Goal: Check status: Verify the current state of an ongoing process or item

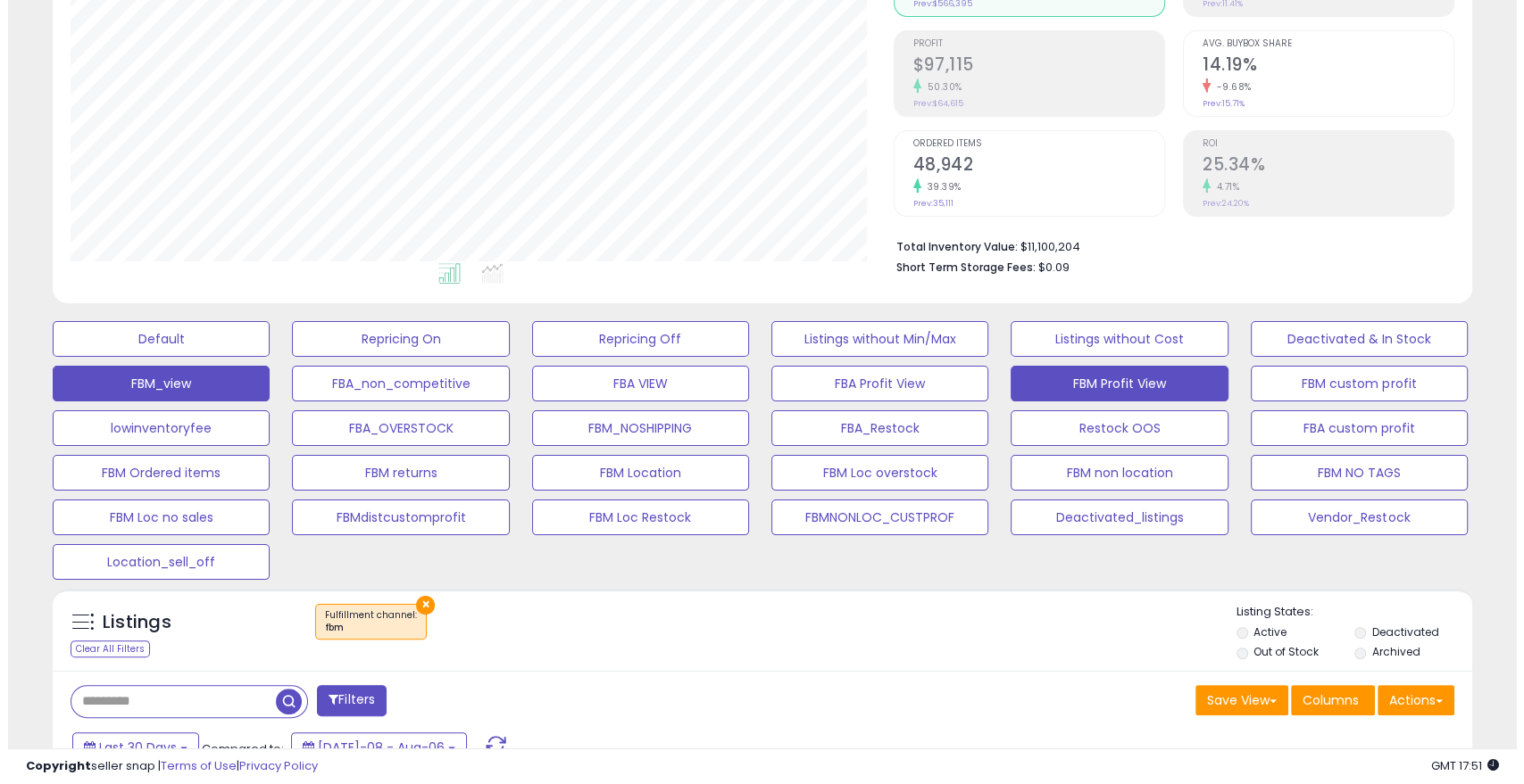
scroll to position [221, 0]
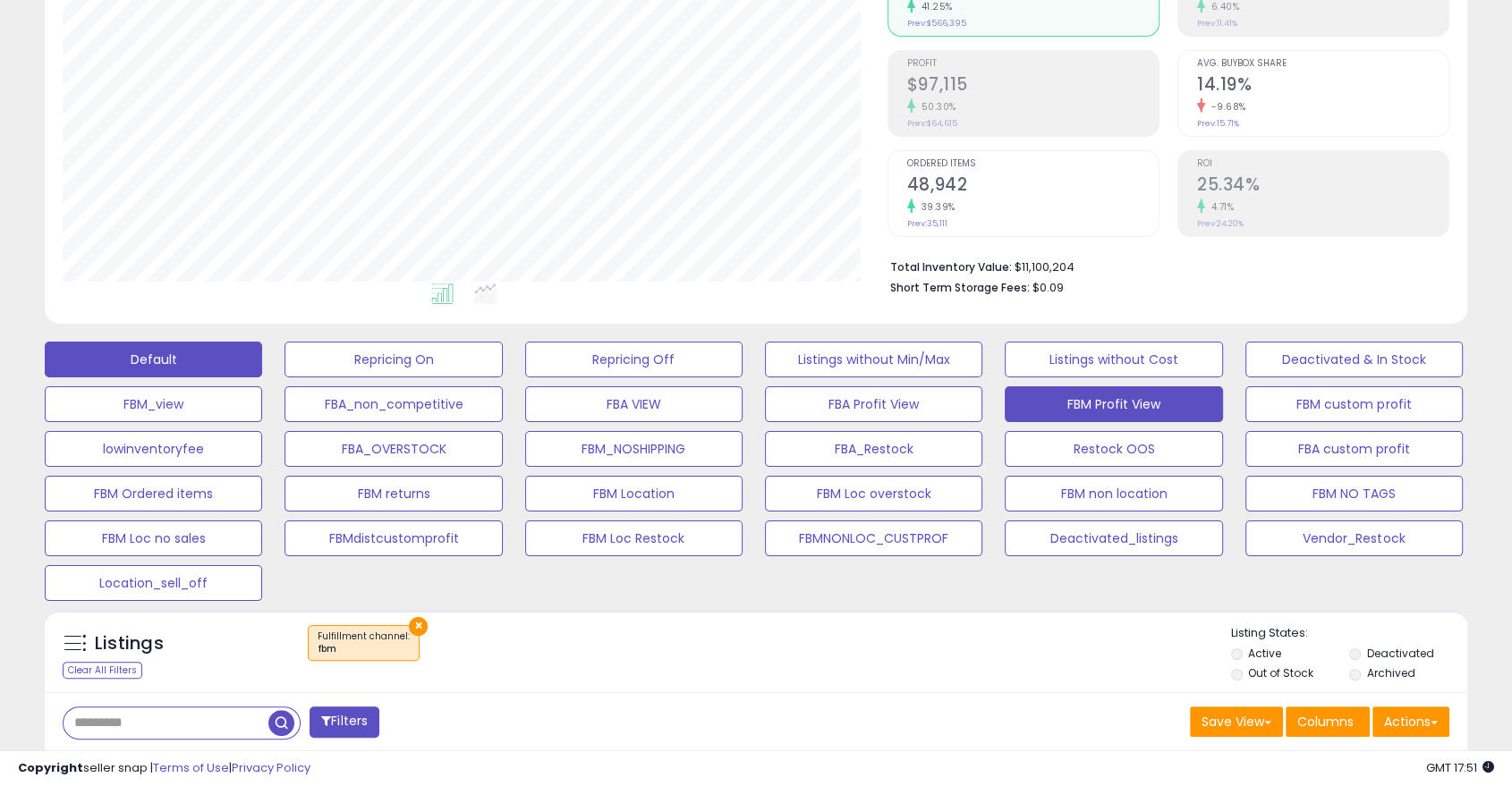
click at [140, 352] on button "Default" at bounding box center [154, 360] width 218 height 36
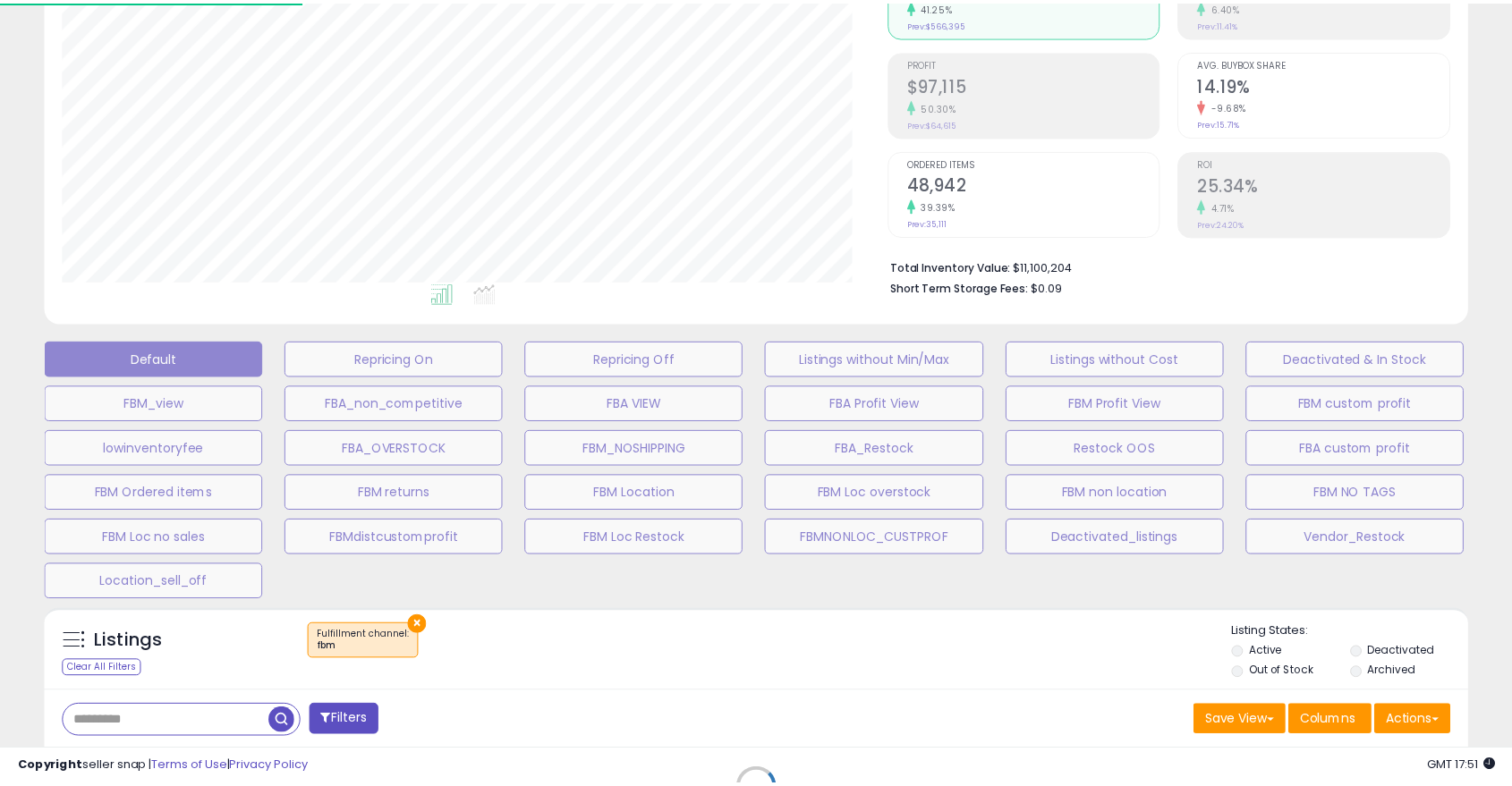
scroll to position [367, 833]
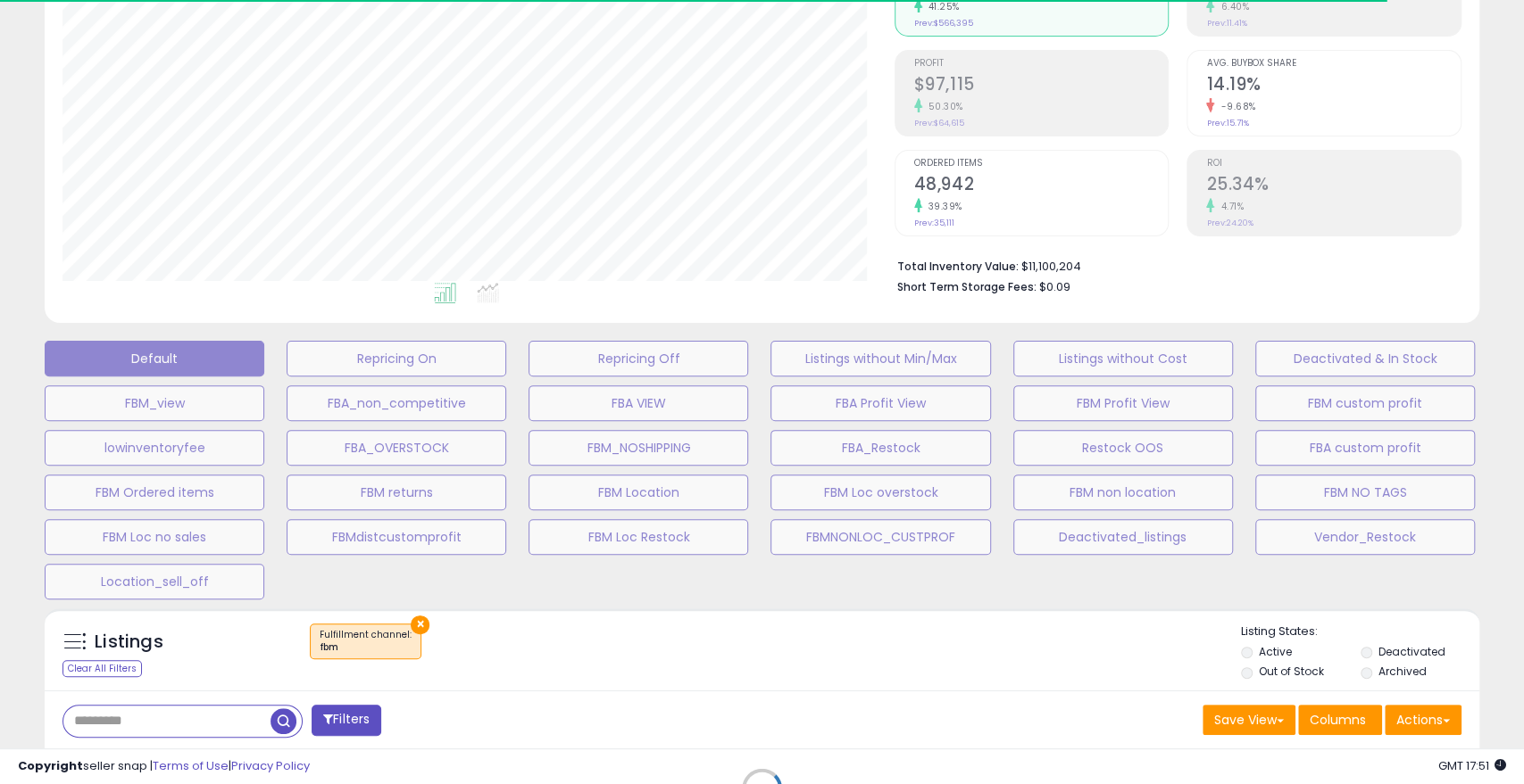
select select "**"
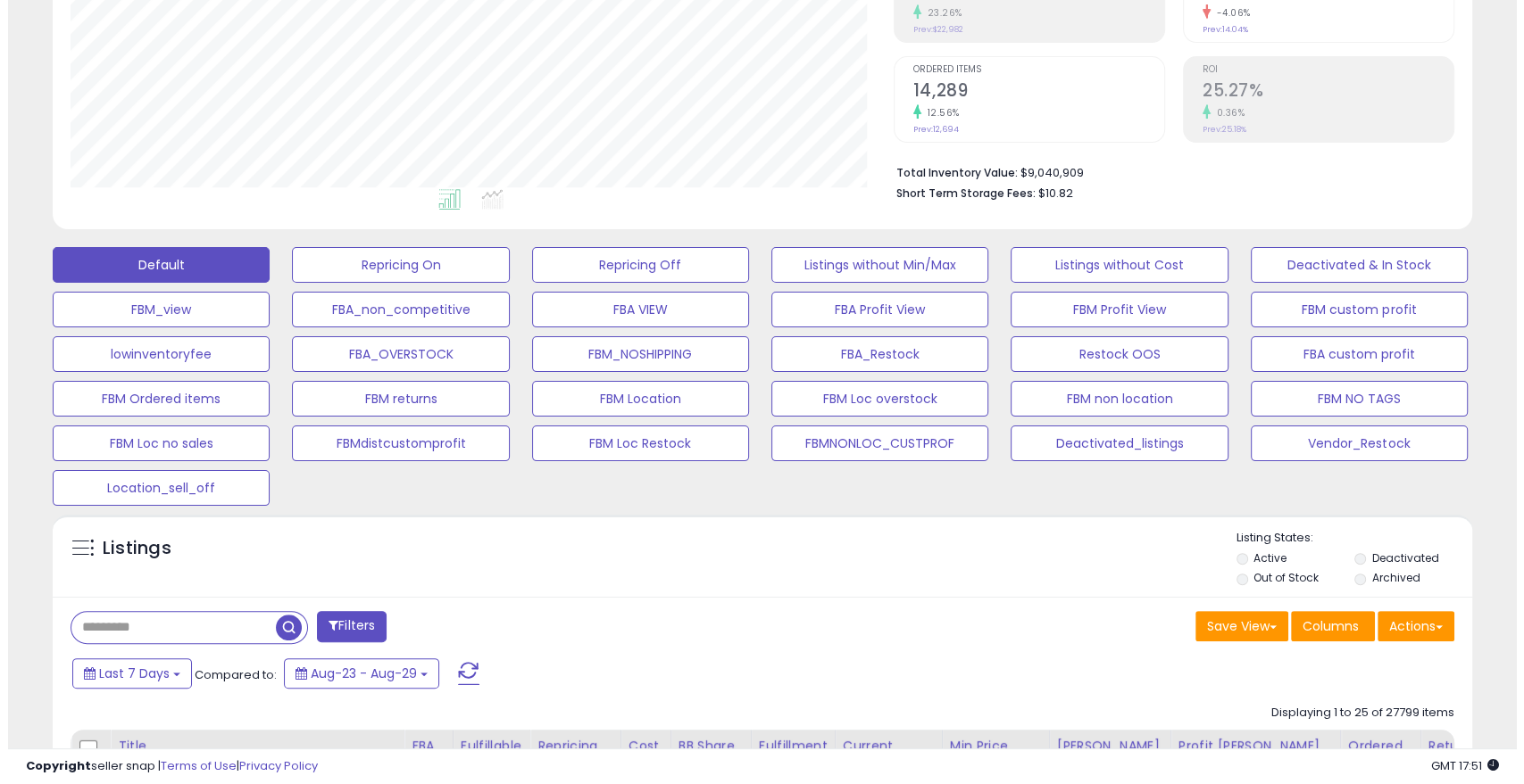
scroll to position [340, 0]
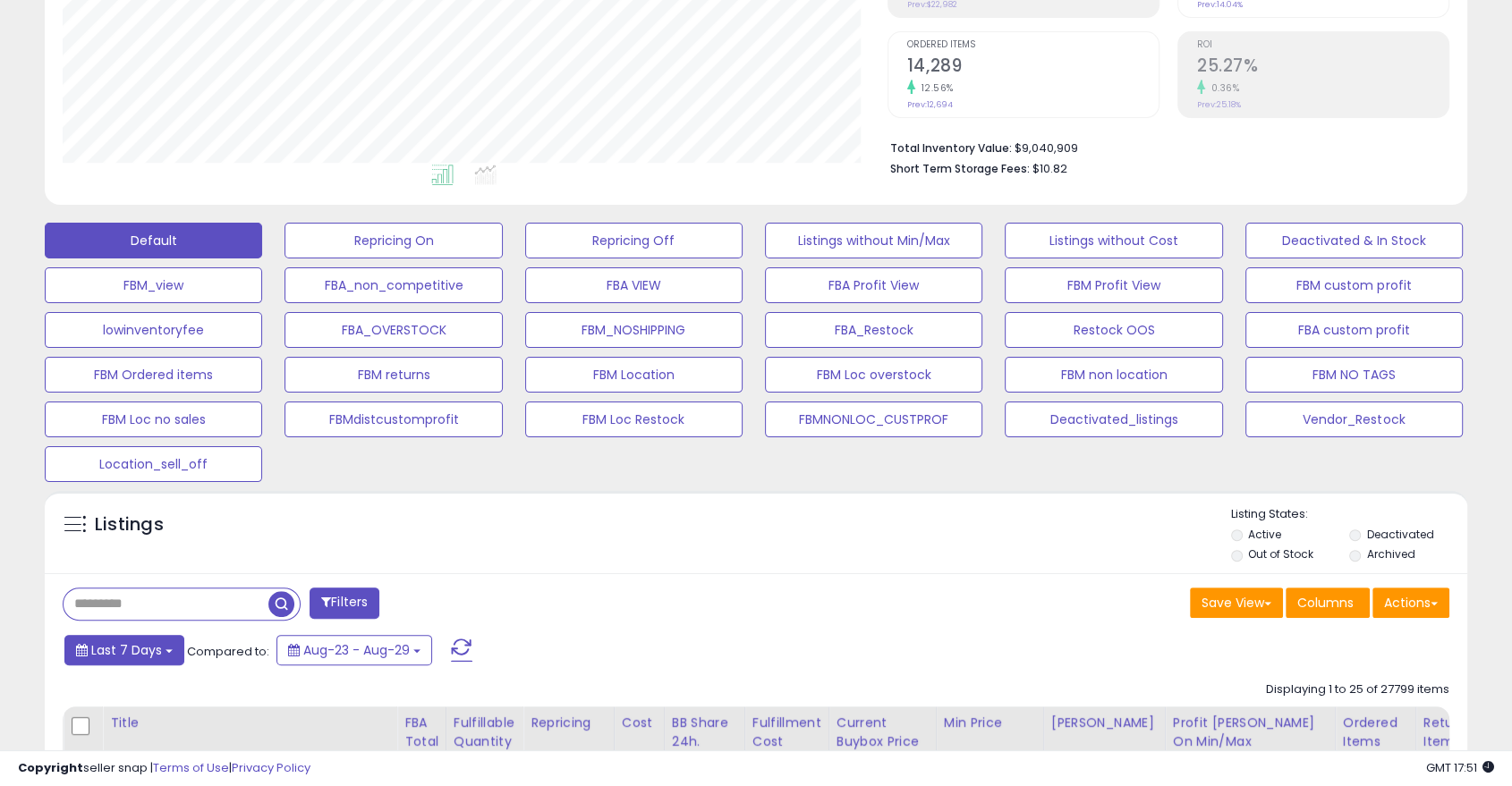
click at [124, 647] on span "Last 7 Days" at bounding box center [126, 650] width 70 height 18
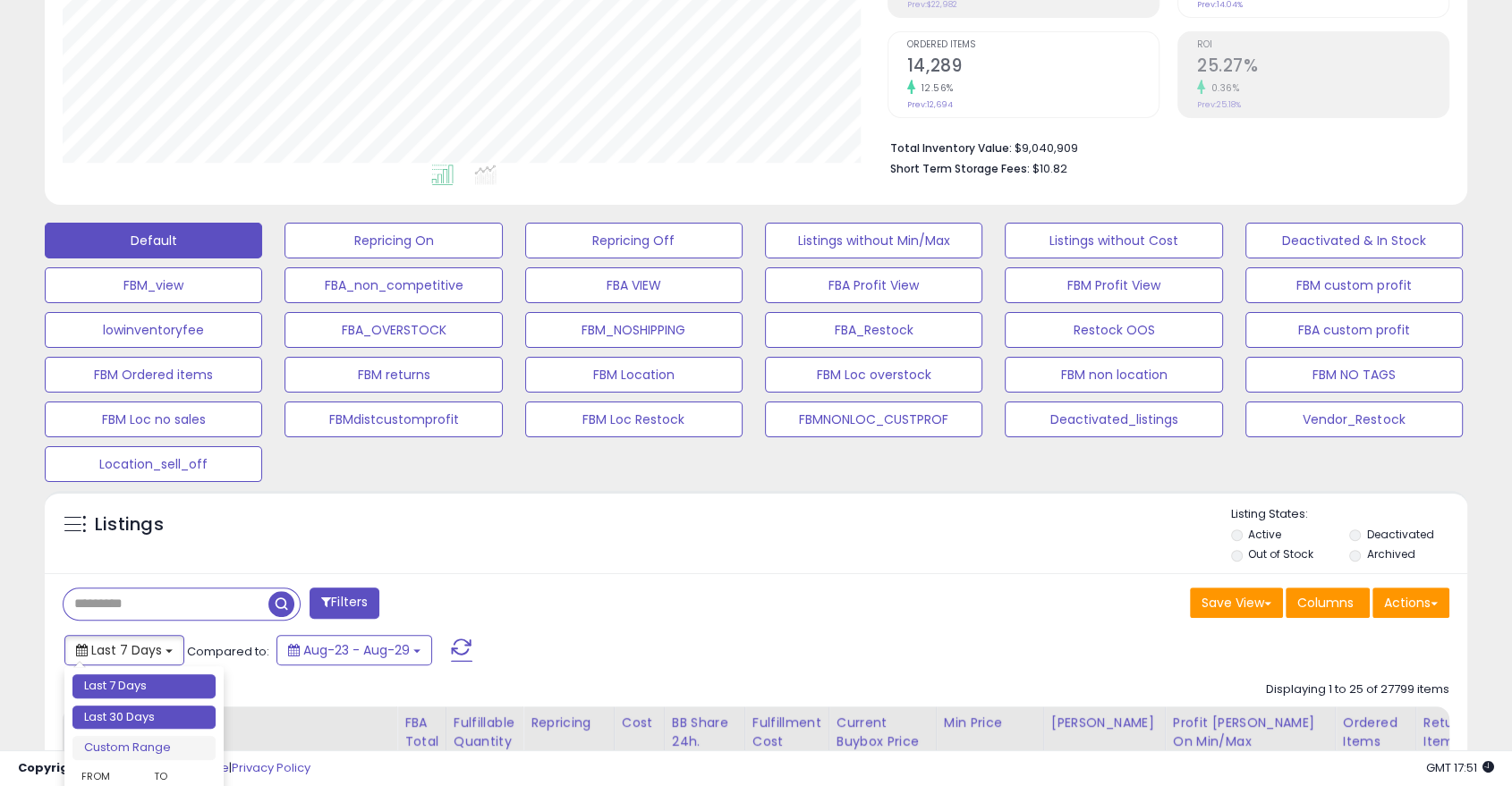
type input "**********"
click at [137, 717] on li "Last 30 Days" at bounding box center [144, 718] width 143 height 24
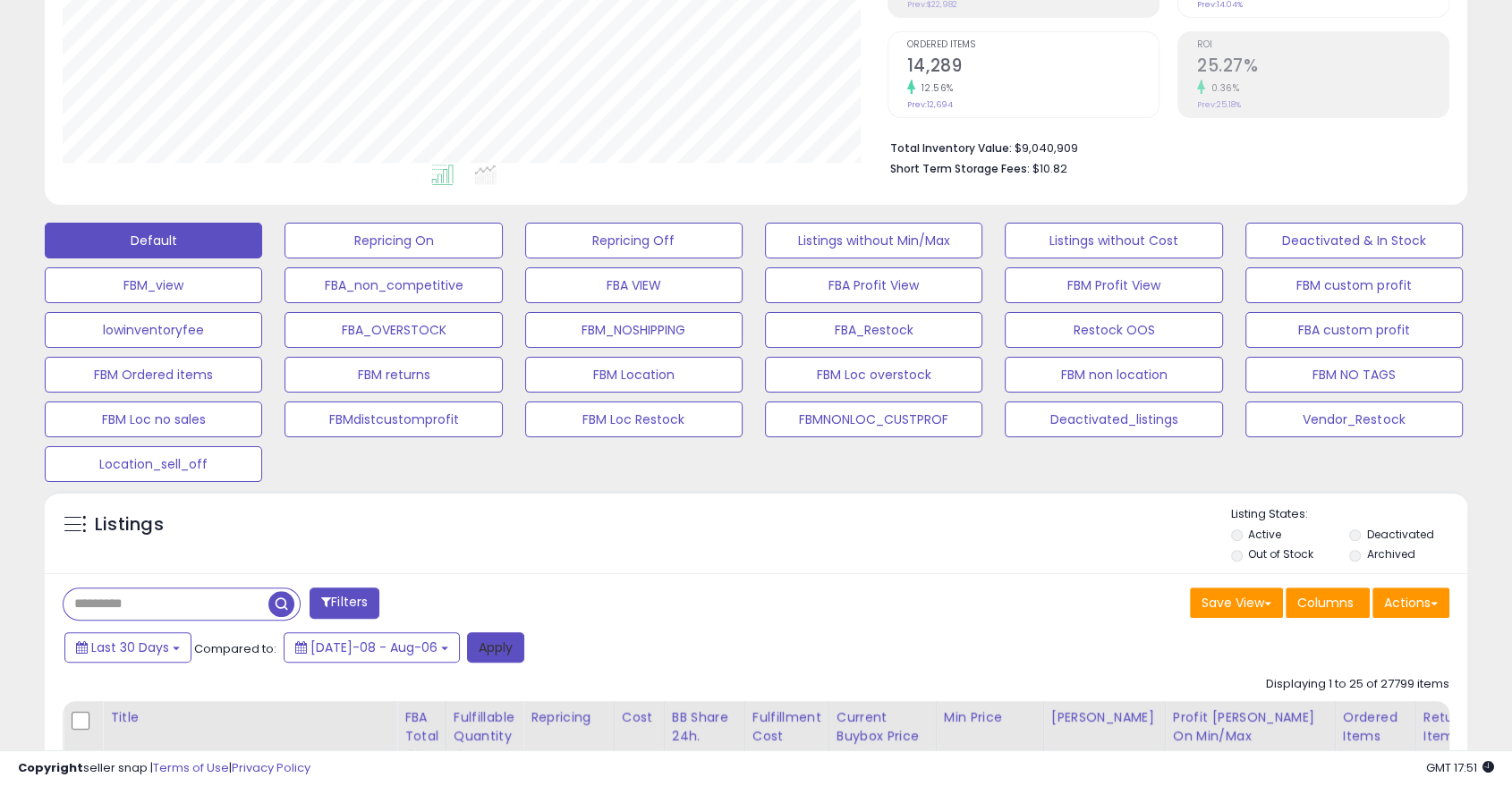
click at [467, 654] on button "Apply" at bounding box center [495, 648] width 57 height 30
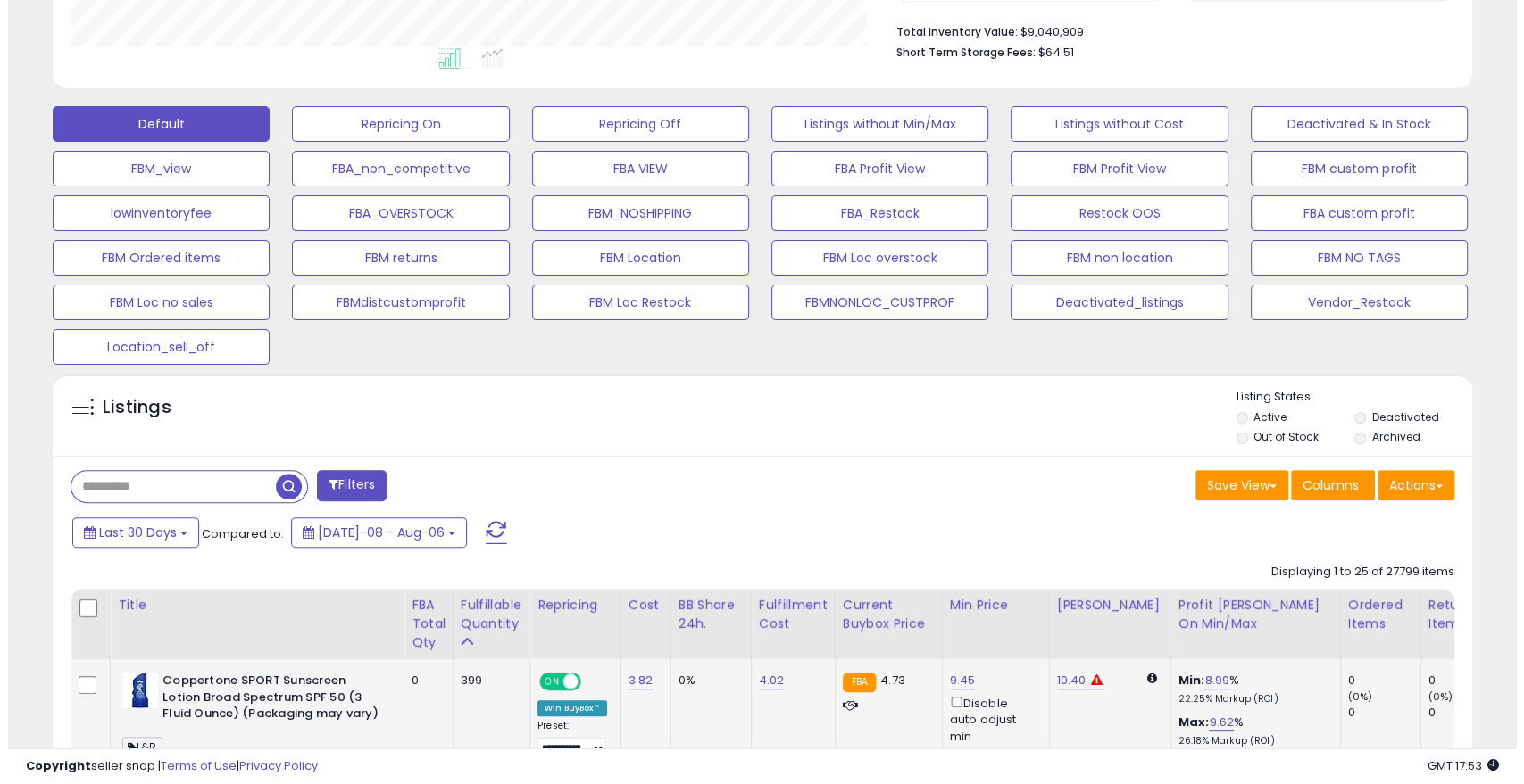
scroll to position [455, 0]
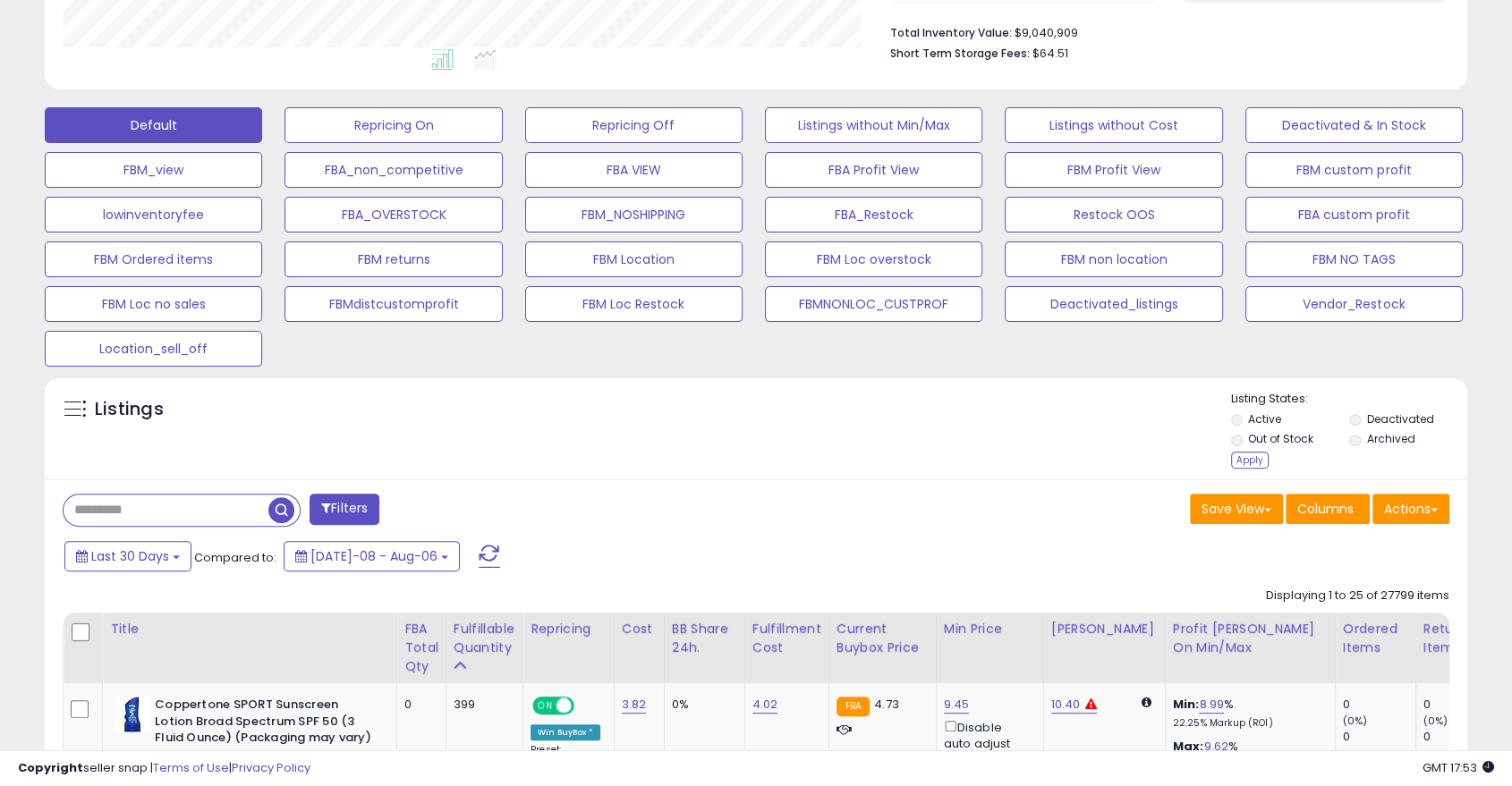
click at [349, 516] on button "Filters" at bounding box center [345, 509] width 69 height 31
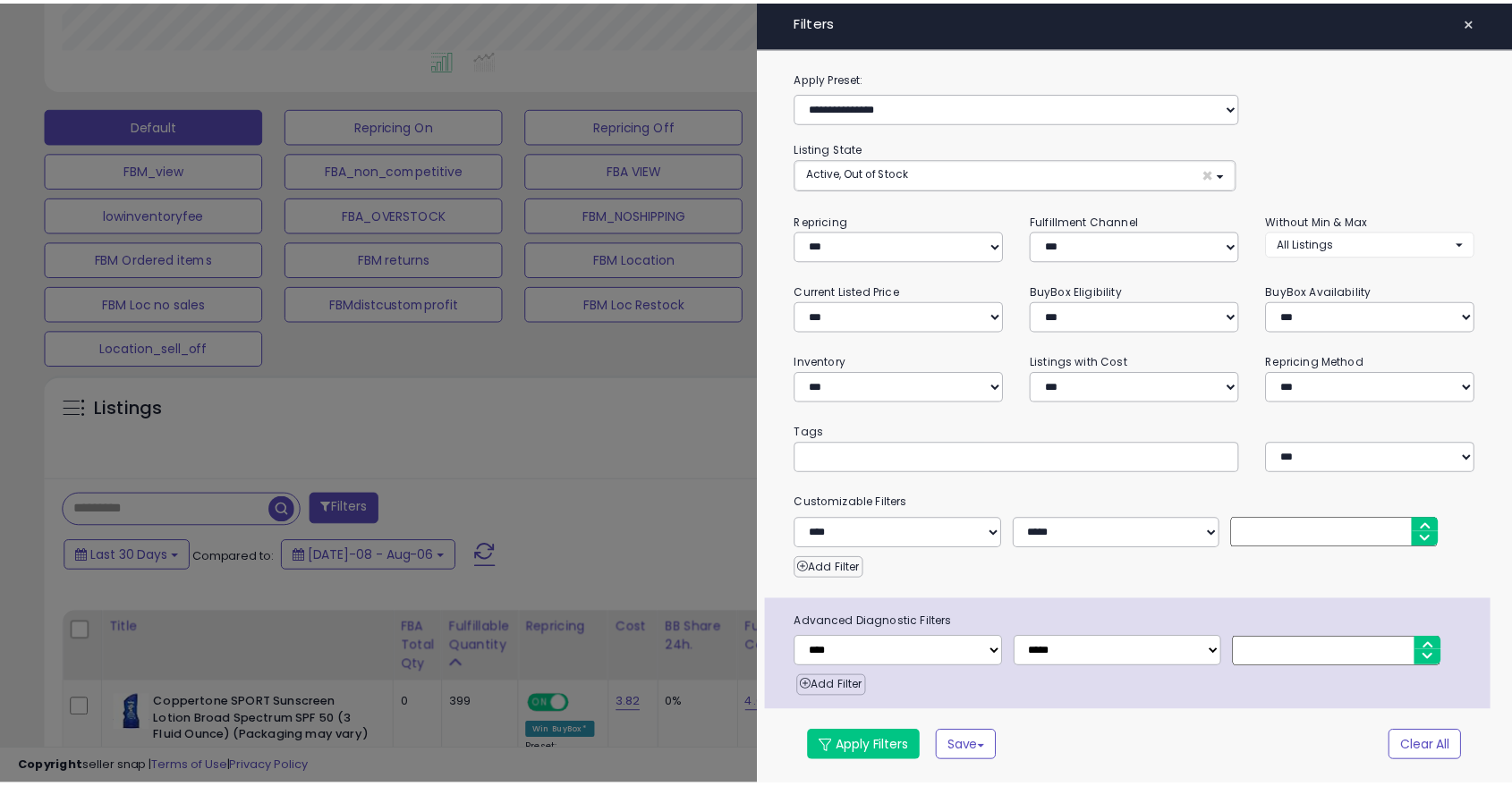
scroll to position [367, 833]
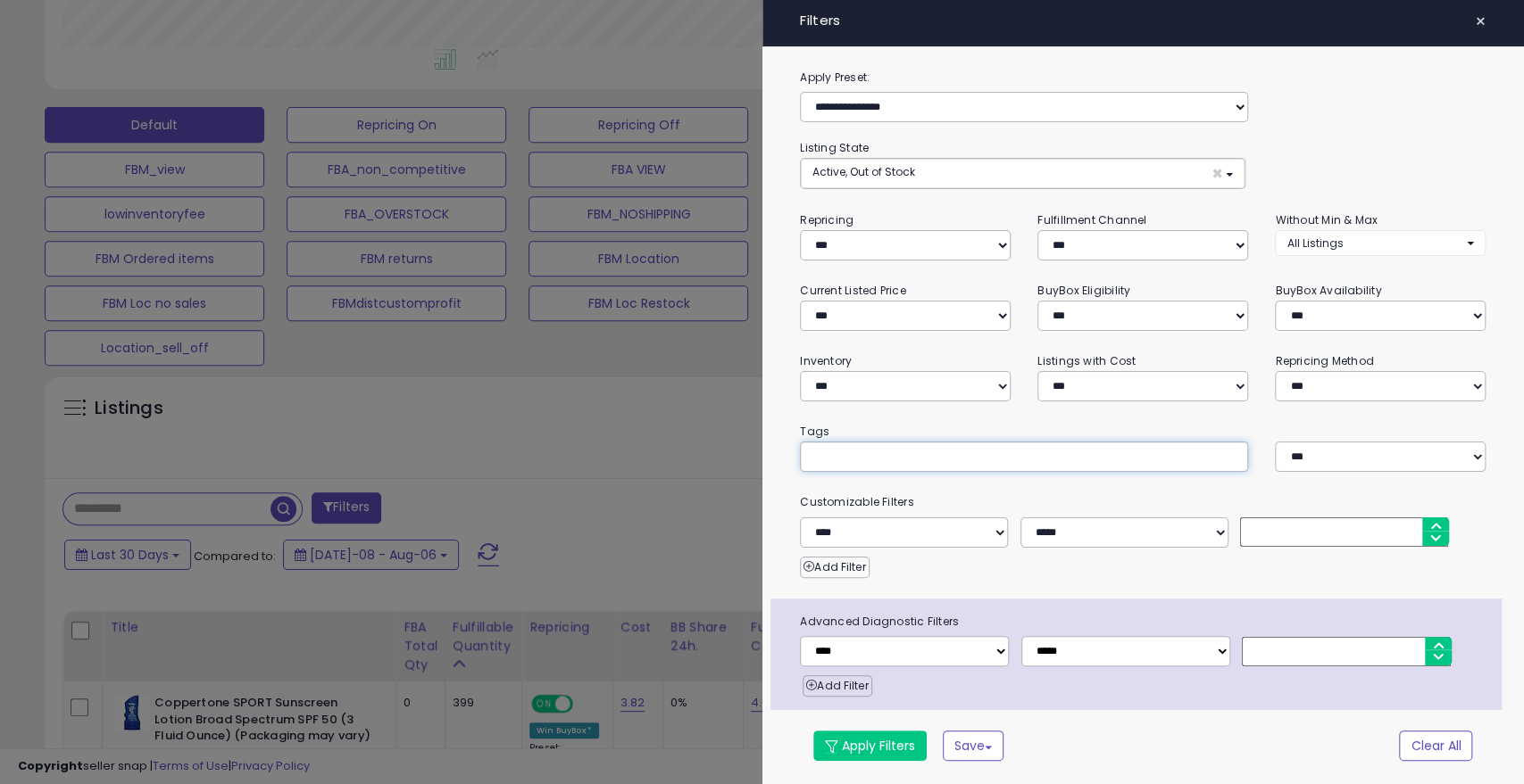
click at [937, 457] on input "text" at bounding box center [946, 456] width 268 height 18
type input "**"
click at [839, 741] on button "Apply Filters" at bounding box center [870, 746] width 113 height 30
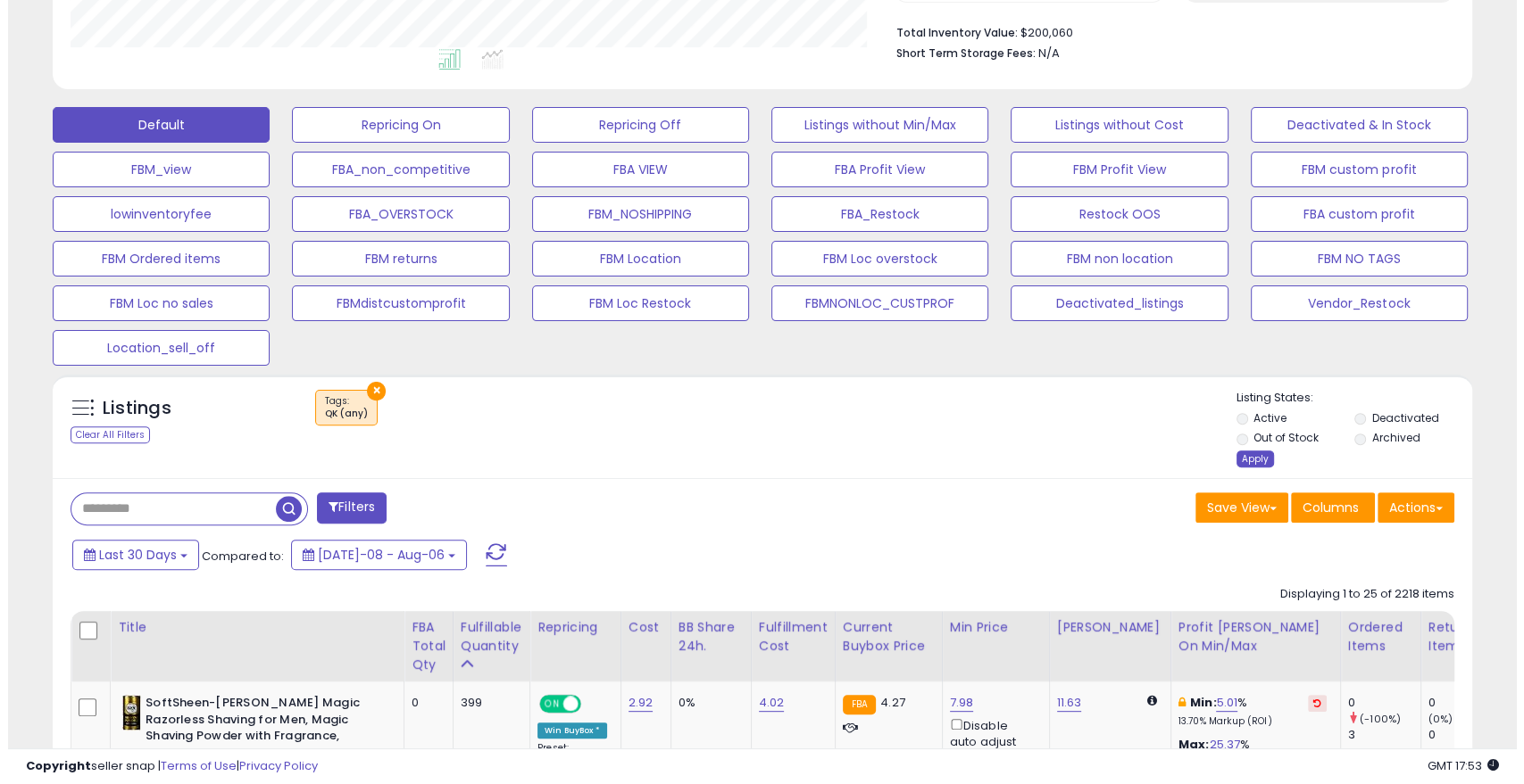
scroll to position [366, 821]
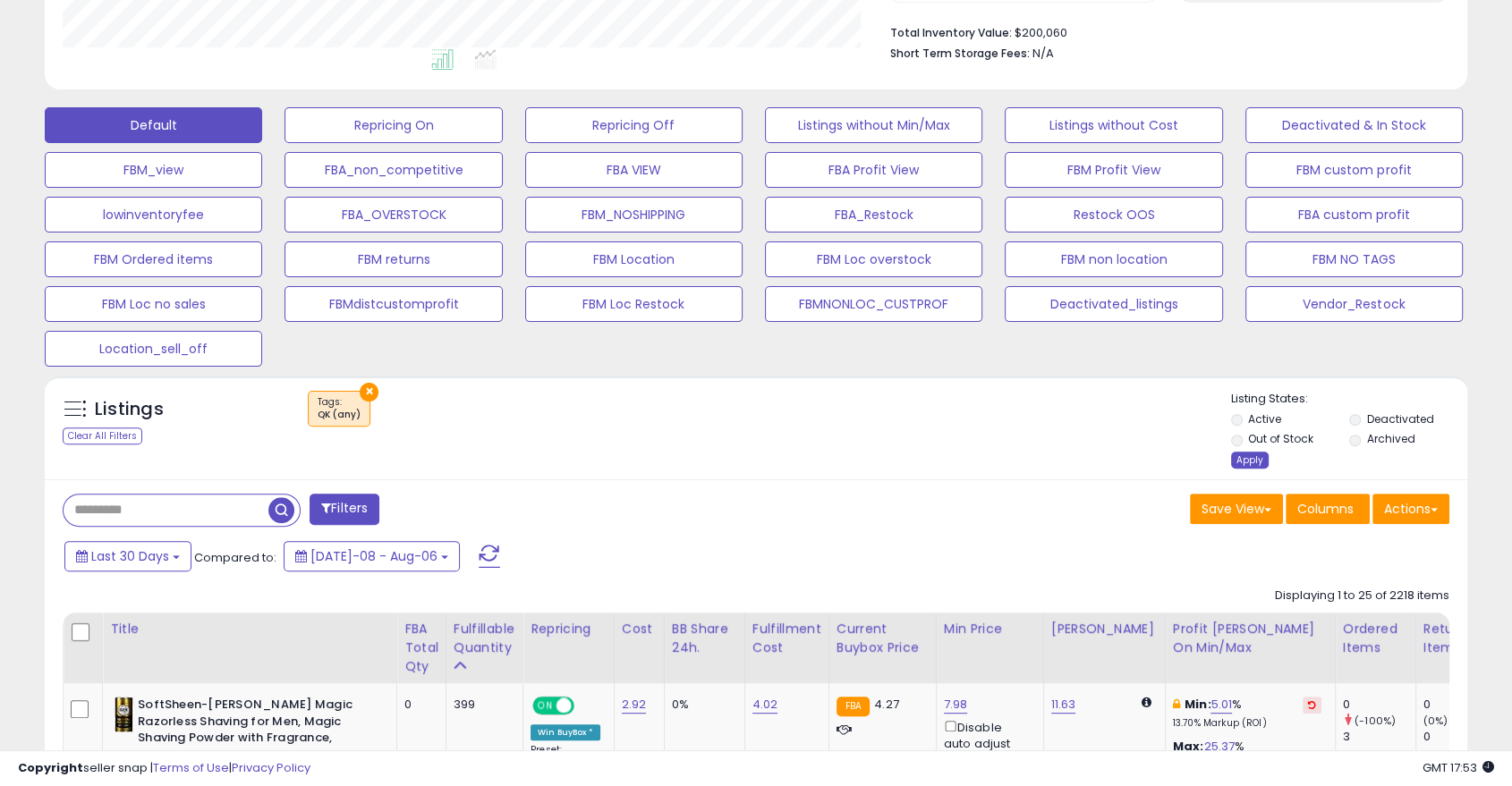
click at [1241, 458] on div "Apply" at bounding box center [1250, 460] width 38 height 17
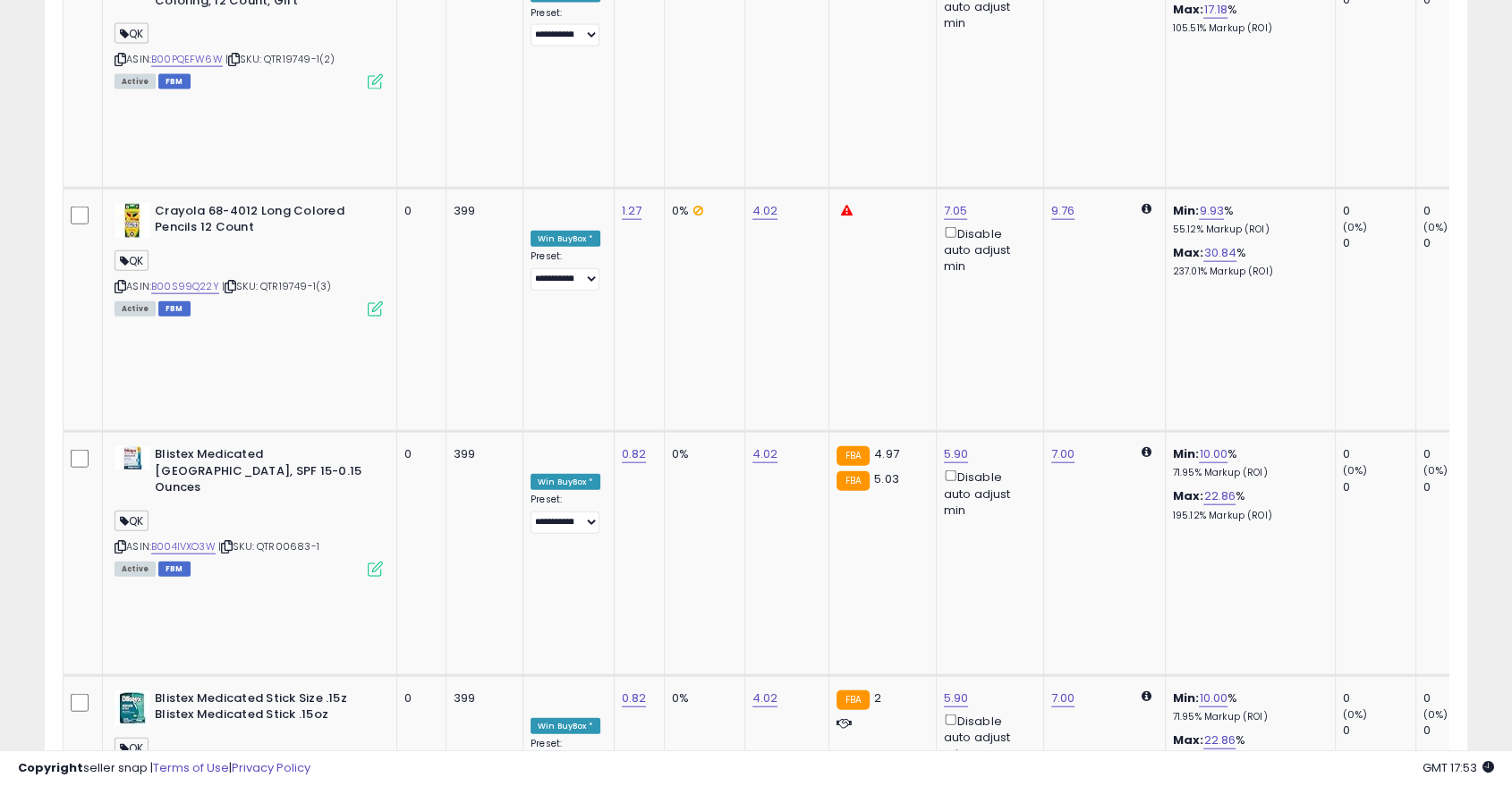
scroll to position [4409, 0]
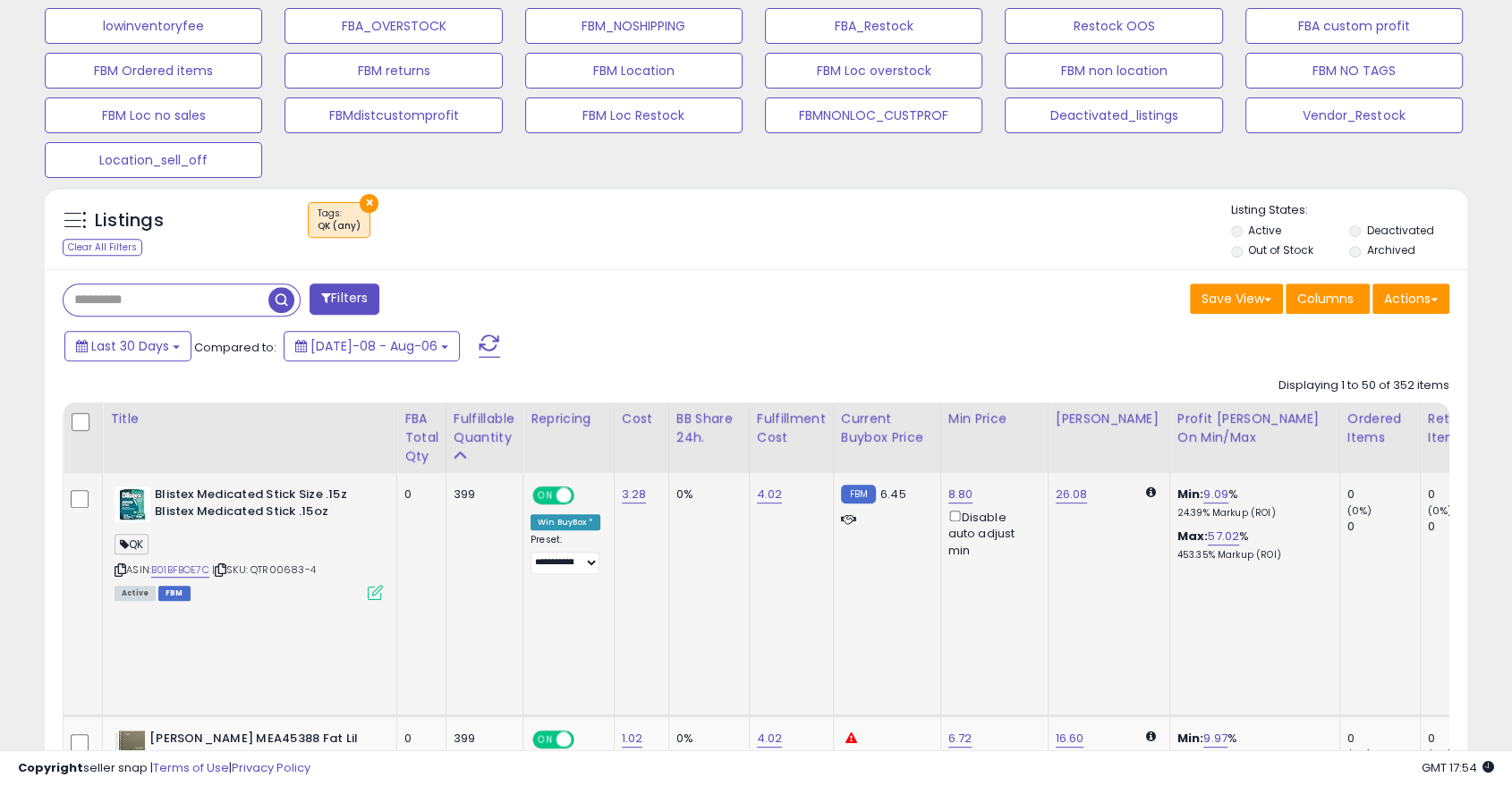
scroll to position [652, 0]
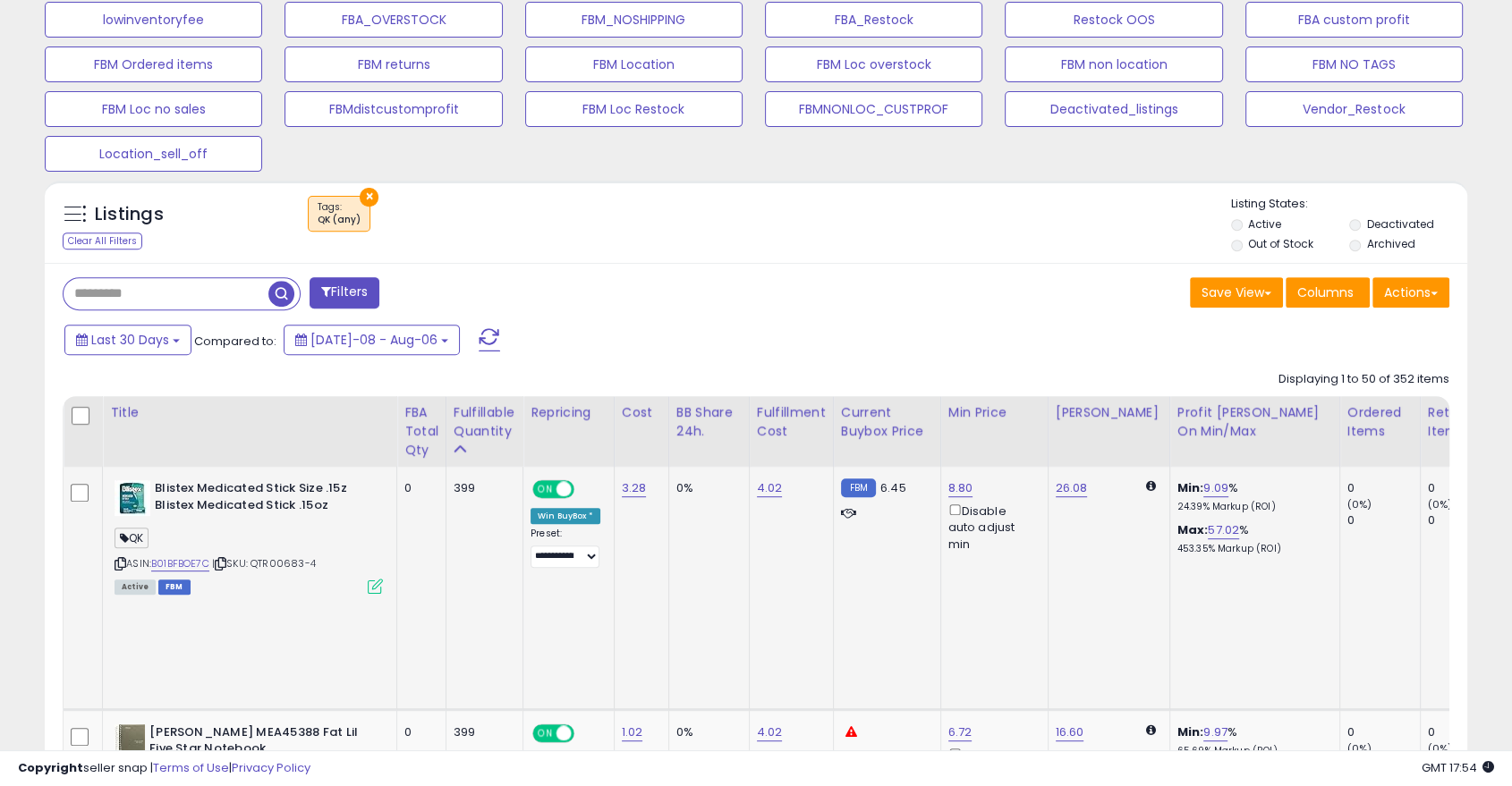
click at [125, 565] on div "ASIN: B01BFBOE7C | SKU: QTR00683-4 Active FBM" at bounding box center [249, 536] width 269 height 112
click at [120, 565] on icon at bounding box center [120, 563] width 11 height 9
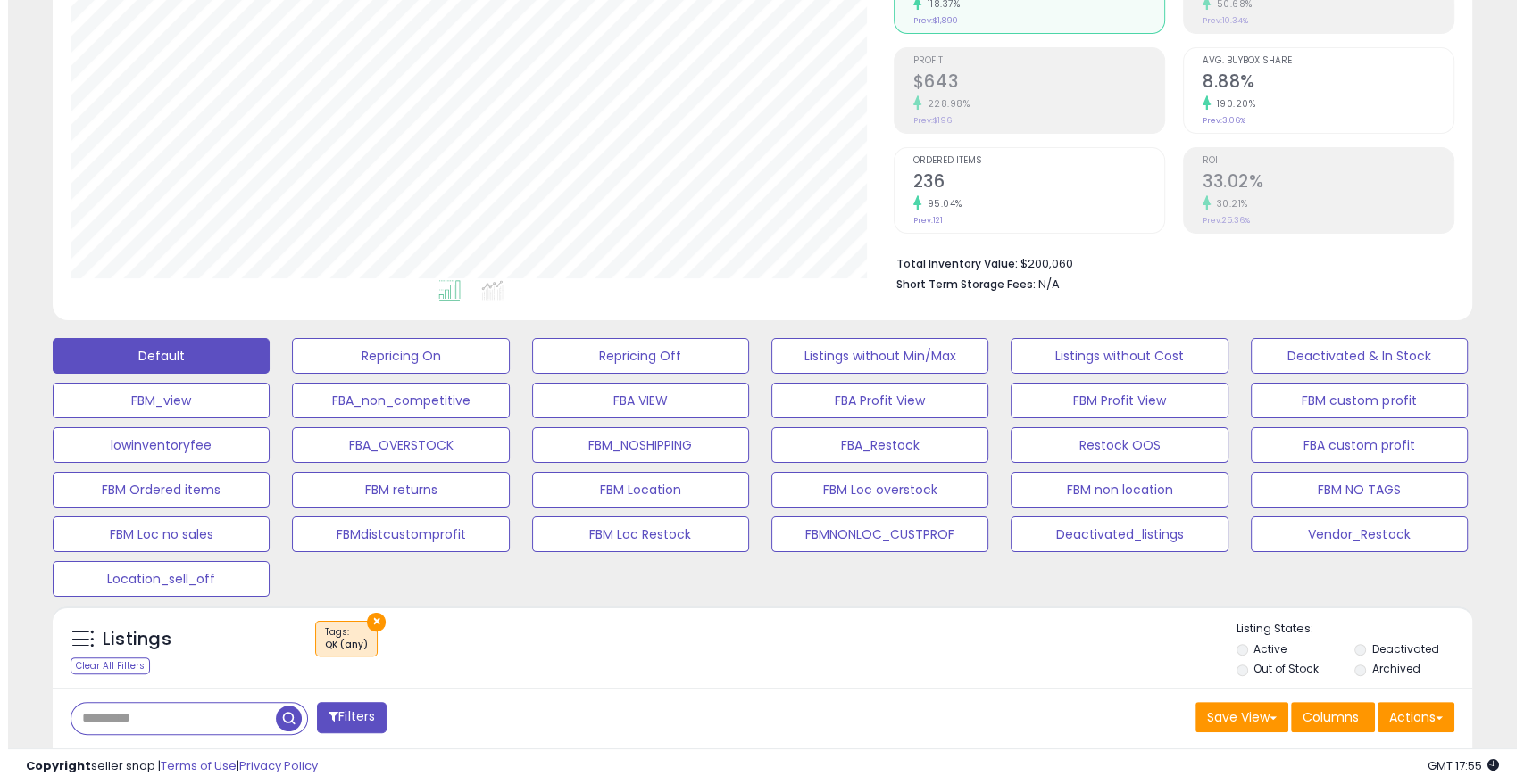
scroll to position [229, 0]
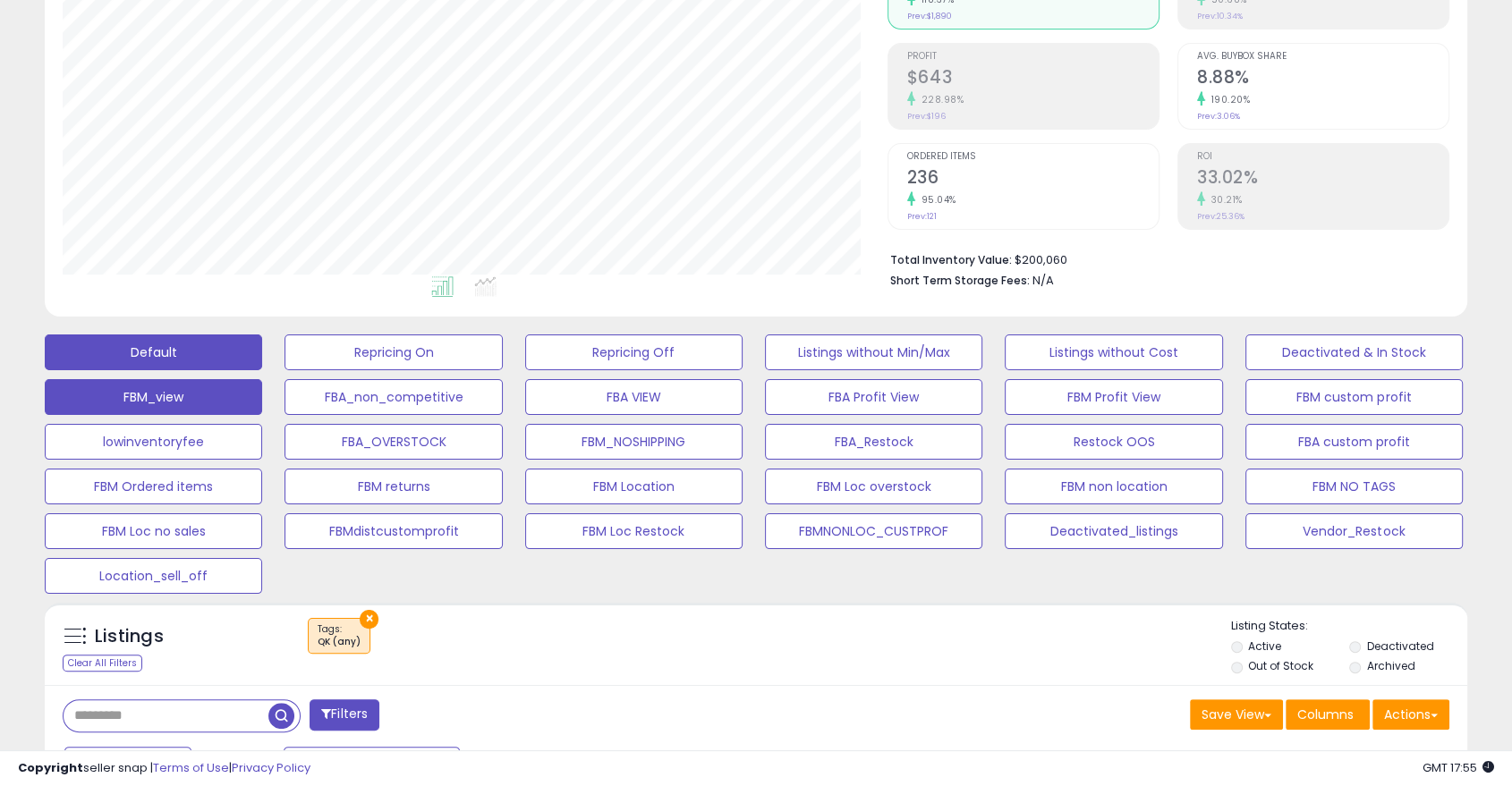
click at [218, 403] on button "FBM_view" at bounding box center [154, 397] width 218 height 36
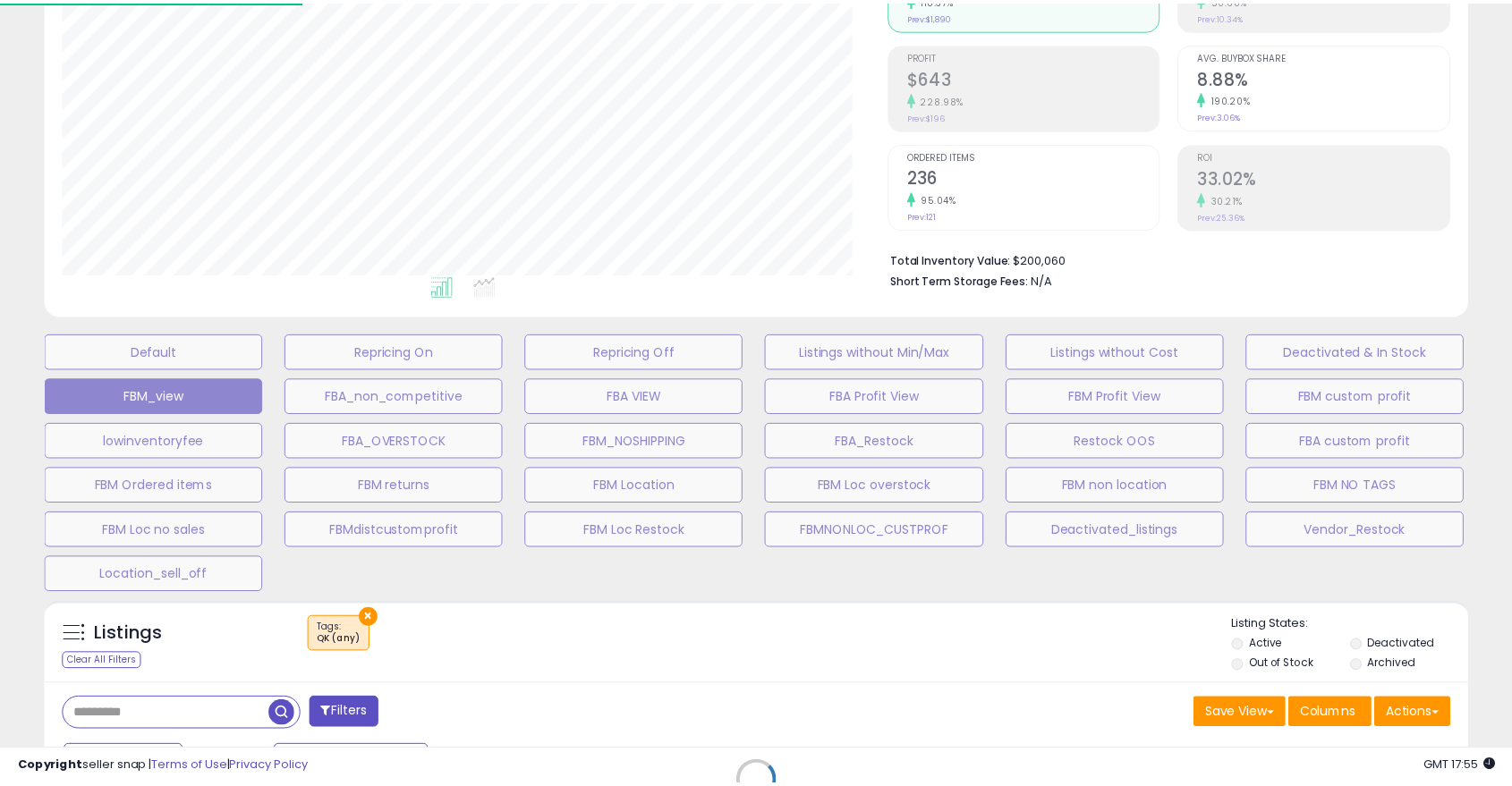
scroll to position [367, 833]
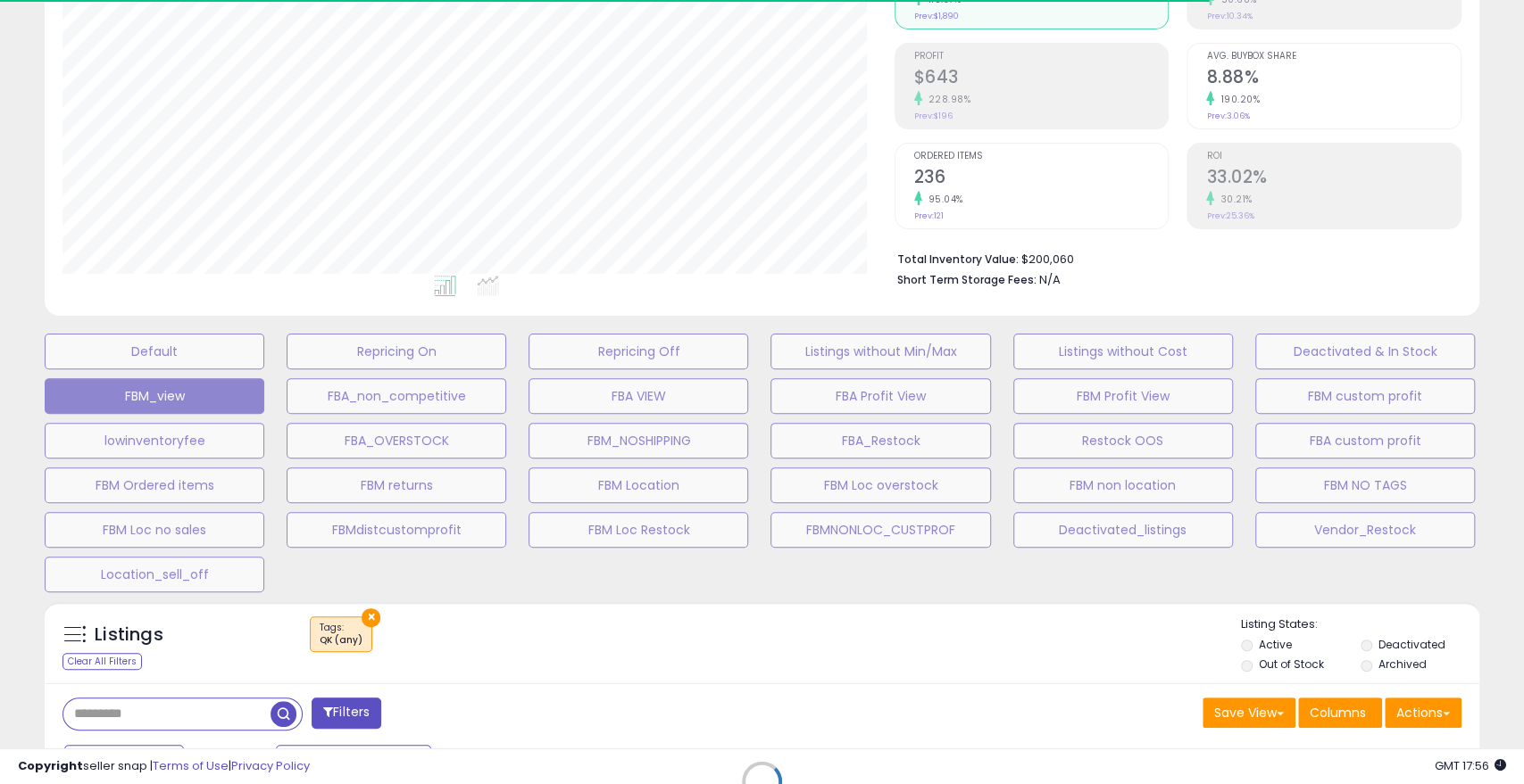
select select "**"
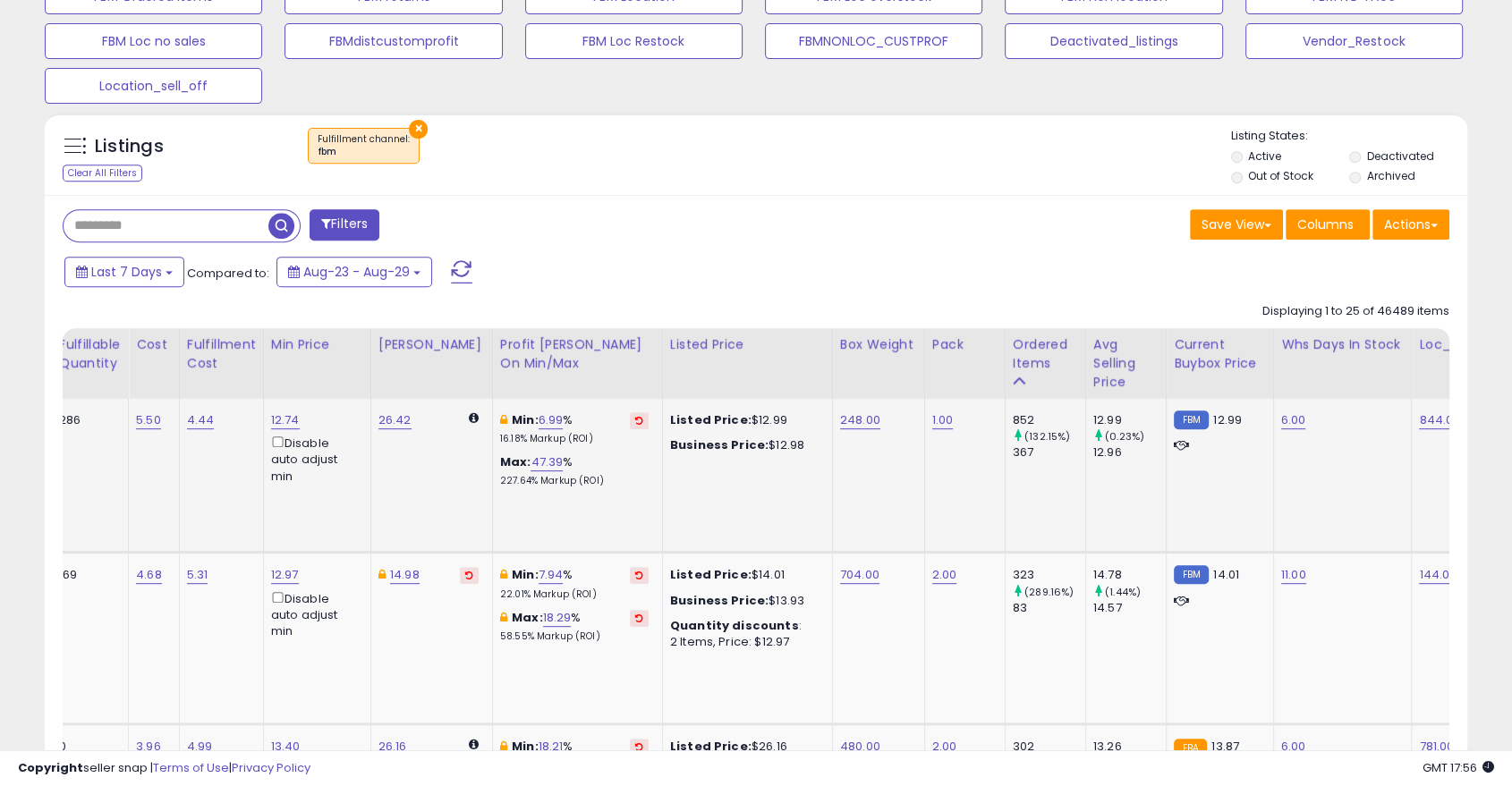
scroll to position [0, 0]
